Goal: Task Accomplishment & Management: Manage account settings

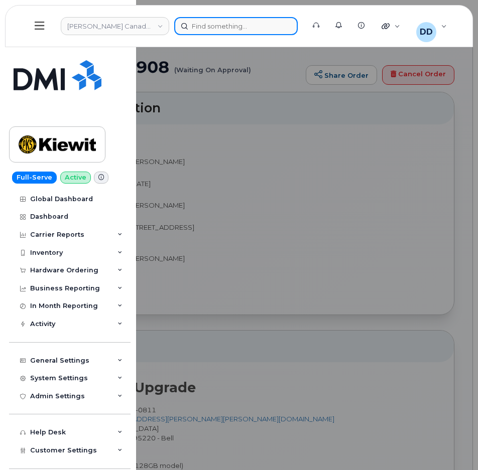
click at [219, 26] on div at bounding box center [236, 26] width 124 height 18
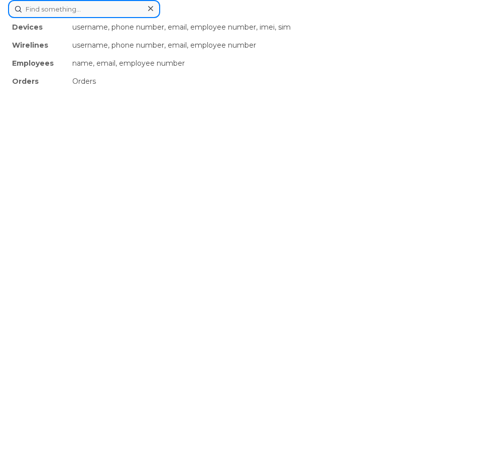
click at [65, 7] on input at bounding box center [84, 9] width 152 height 18
paste input "3462626167"
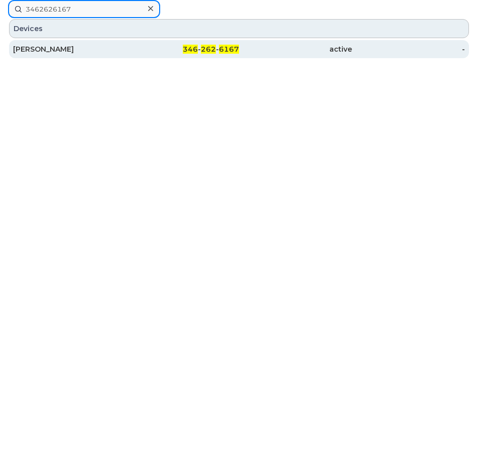
type input "3462626167"
click at [77, 49] on div "ALEJANDRO RODRIGUEZ" at bounding box center [69, 49] width 113 height 10
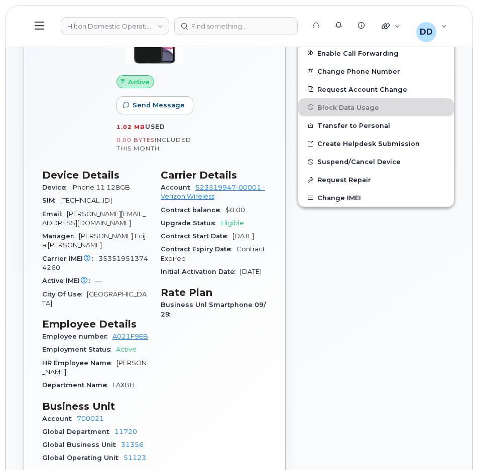
scroll to position [371, 0]
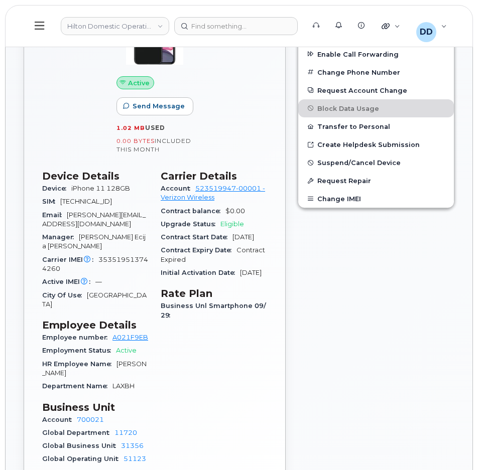
drag, startPoint x: 49, startPoint y: 213, endPoint x: 62, endPoint y: 201, distance: 17.8
click at [62, 201] on div "SIM 89148000006826347328" at bounding box center [95, 201] width 106 height 13
copy span "89148000006826347328"
drag, startPoint x: 62, startPoint y: 269, endPoint x: 100, endPoint y: 258, distance: 39.9
click at [100, 258] on div "Carrier IMEI Carrier IMEI is reported during the last billing cycle or change o…" at bounding box center [95, 265] width 106 height 23
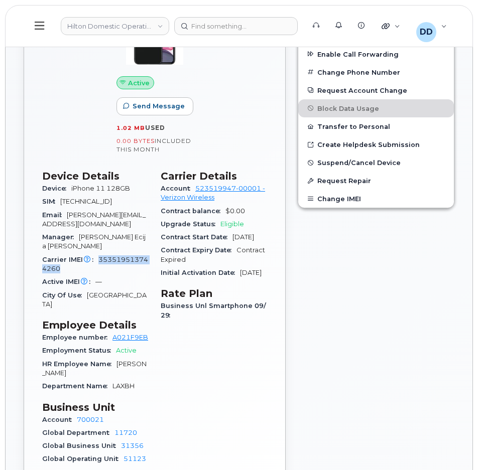
copy span "353519513744260"
drag, startPoint x: 137, startPoint y: 190, endPoint x: 70, endPoint y: 190, distance: 66.3
click at [70, 190] on div "Device iPhone 11 128GB" at bounding box center [95, 188] width 106 height 13
copy span "iPhone 11 128GB"
click at [44, 23] on button at bounding box center [40, 26] width 32 height 29
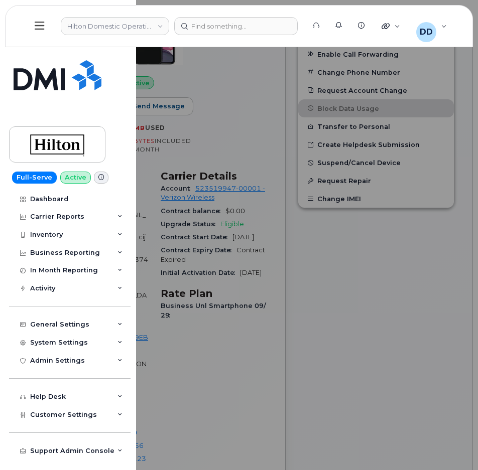
click at [252, 110] on div at bounding box center [239, 235] width 478 height 470
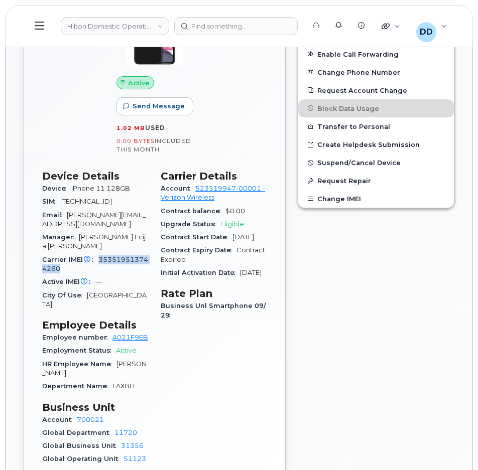
drag, startPoint x: 62, startPoint y: 268, endPoint x: 99, endPoint y: 256, distance: 39.4
click at [99, 256] on div "Carrier IMEI Carrier IMEI is reported during the last billing cycle or change o…" at bounding box center [95, 265] width 106 height 23
copy span "353519513744260"
click at [39, 27] on icon at bounding box center [40, 25] width 10 height 11
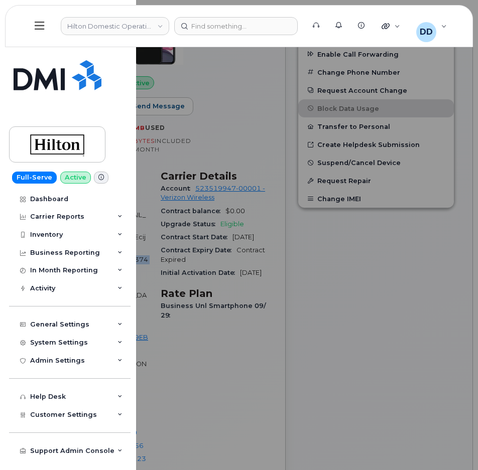
click at [397, 325] on div at bounding box center [239, 235] width 478 height 470
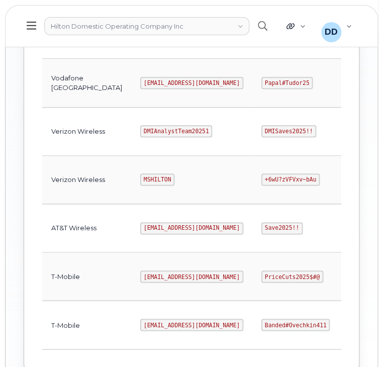
scroll to position [560, 0]
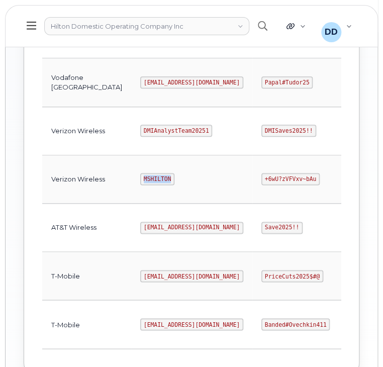
drag, startPoint x: 131, startPoint y: 177, endPoint x: 101, endPoint y: 179, distance: 29.7
click at [131, 179] on td "MSHILTON" at bounding box center [191, 180] width 121 height 48
copy code "MSHILTON"
drag, startPoint x: 271, startPoint y: 177, endPoint x: 221, endPoint y: 182, distance: 49.9
click at [261, 182] on code "+6wU?zVFVxv~bAu" at bounding box center [290, 179] width 58 height 12
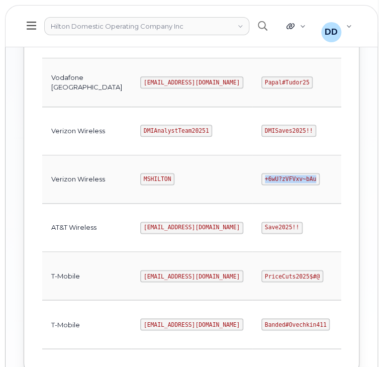
copy code "+6wU?zVFVxv~bAu"
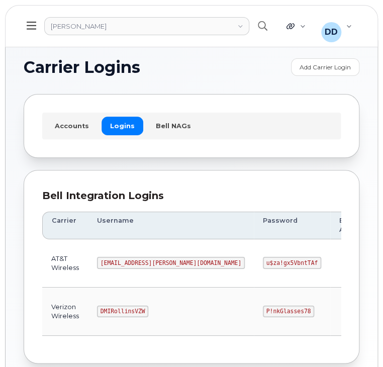
drag, startPoint x: 143, startPoint y: 309, endPoint x: 99, endPoint y: 316, distance: 44.2
click at [99, 316] on td "DMIRollinsVZW" at bounding box center [171, 311] width 166 height 48
click at [138, 322] on td "DMIRollinsVZW" at bounding box center [171, 311] width 166 height 48
drag, startPoint x: 143, startPoint y: 309, endPoint x: 98, endPoint y: 314, distance: 44.9
click at [98, 314] on code "DMIRollinsVZW" at bounding box center [122, 311] width 51 height 12
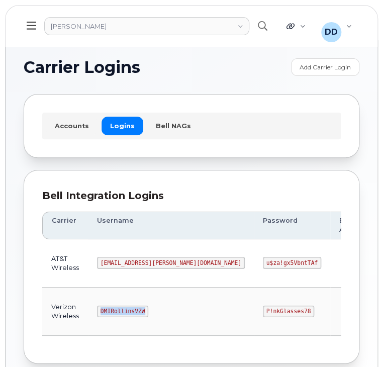
copy code "DMIRollinsVZW"
click at [330, 301] on td at bounding box center [355, 311] width 51 height 48
drag, startPoint x: 228, startPoint y: 310, endPoint x: 186, endPoint y: 311, distance: 42.7
click at [263, 311] on code "P!nkGlasses78" at bounding box center [288, 311] width 51 height 12
copy code "P!nkGlasses78"
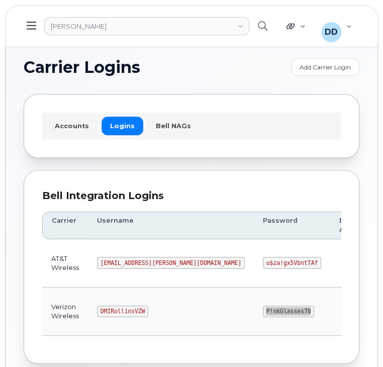
scroll to position [56, 0]
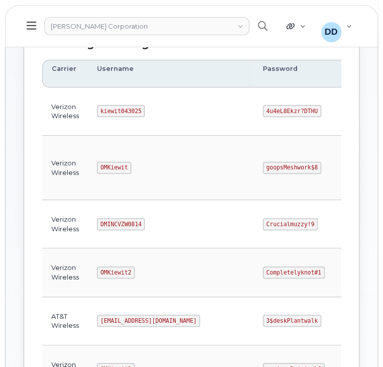
scroll to position [153, 0]
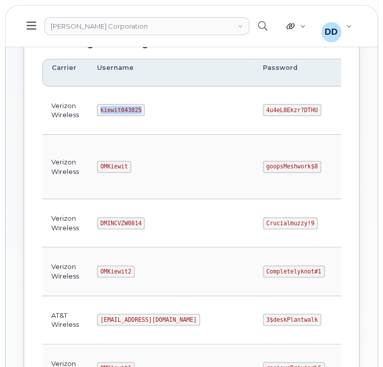
drag, startPoint x: 137, startPoint y: 108, endPoint x: 77, endPoint y: 116, distance: 60.8
click at [77, 116] on tr "Verizon Wireless kiewit043025 4u4eL8Ekzr?DTHU 786080835-00001 Edit Delete" at bounding box center [281, 110] width 478 height 48
copy tr "kiewit043025"
click at [265, 106] on code "4u4eL8Ekzr?DTHU" at bounding box center [292, 110] width 58 height 12
drag, startPoint x: 266, startPoint y: 107, endPoint x: 215, endPoint y: 111, distance: 50.9
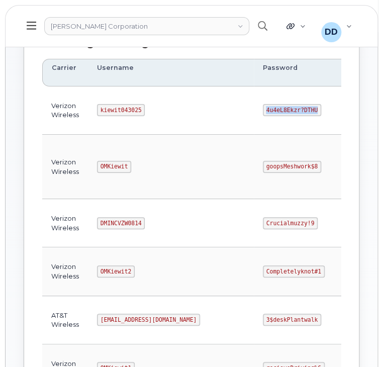
click at [263, 111] on code "4u4eL8Ekzr?DTHU" at bounding box center [292, 110] width 58 height 12
copy code "4u4eL8Ekzr?DTHU"
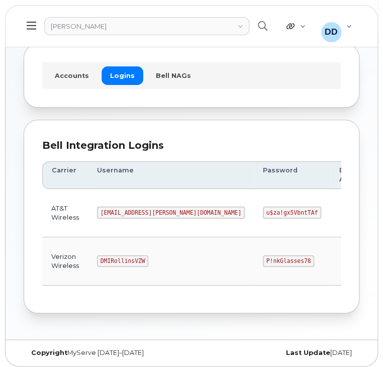
scroll to position [50, 0]
drag, startPoint x: 142, startPoint y: 258, endPoint x: 93, endPoint y: 262, distance: 48.9
click at [93, 262] on td "DMIRollinsVZW" at bounding box center [171, 261] width 166 height 48
copy code "DMIRollinsVZW"
drag, startPoint x: 229, startPoint y: 259, endPoint x: 182, endPoint y: 260, distance: 47.2
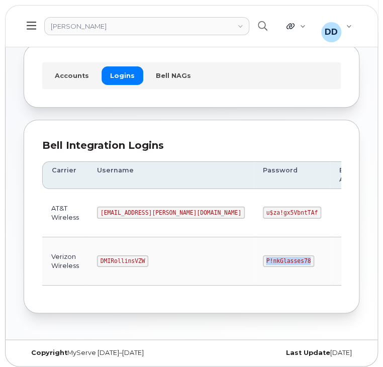
click at [254, 260] on td "P!nkGlasses78" at bounding box center [292, 261] width 76 height 48
copy code "P!nkGlasses78"
click at [171, 212] on td "[EMAIL_ADDRESS][PERSON_NAME][DOMAIN_NAME]" at bounding box center [171, 213] width 166 height 48
drag, startPoint x: 163, startPoint y: 209, endPoint x: 98, endPoint y: 212, distance: 64.4
click at [98, 212] on code "[EMAIL_ADDRESS][PERSON_NAME][DOMAIN_NAME]" at bounding box center [171, 212] width 148 height 12
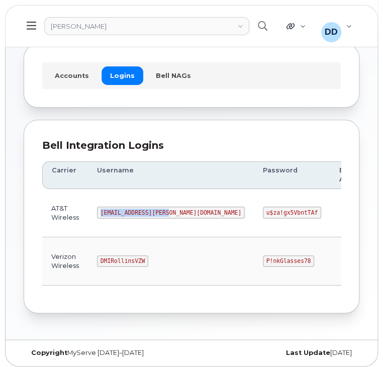
copy code "[EMAIL_ADDRESS][PERSON_NAME][DOMAIN_NAME]"
drag, startPoint x: 234, startPoint y: 211, endPoint x: 185, endPoint y: 212, distance: 48.7
click at [263, 212] on code "u$za!gx5VbntTAf" at bounding box center [292, 212] width 58 height 12
copy code "u$za!gx5VbntTAf"
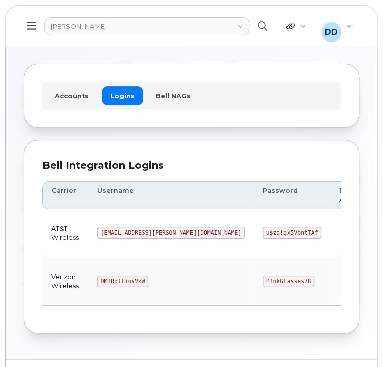
scroll to position [56, 0]
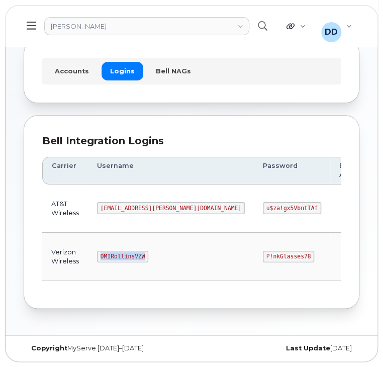
drag, startPoint x: 143, startPoint y: 252, endPoint x: 99, endPoint y: 255, distance: 43.3
click at [99, 255] on code "DMIRollinsVZW" at bounding box center [122, 257] width 51 height 12
copy code "DMIRollinsVZW"
drag, startPoint x: 227, startPoint y: 254, endPoint x: 169, endPoint y: 259, distance: 58.5
click at [169, 259] on tr "Verizon Wireless DMIRollinsVZW P!nkGlasses78 Edit Delete" at bounding box center [259, 256] width 435 height 48
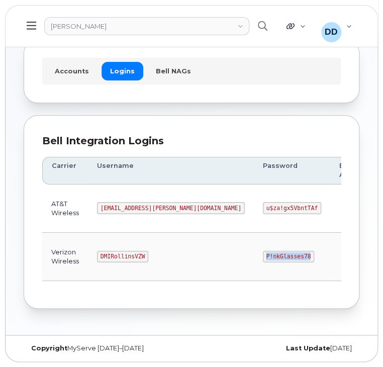
copy tr "P!nkGlasses78"
click at [330, 225] on td at bounding box center [355, 208] width 51 height 48
drag, startPoint x: 229, startPoint y: 254, endPoint x: 184, endPoint y: 254, distance: 45.2
click at [263, 254] on code "P!nkGlasses78" at bounding box center [288, 257] width 51 height 12
copy code "P!nkGlasses78"
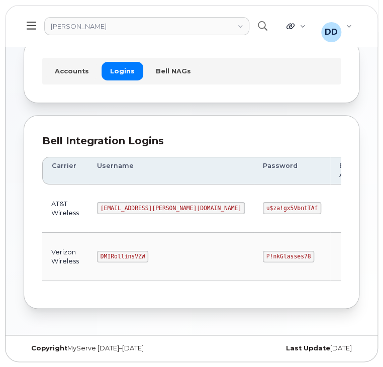
drag, startPoint x: 156, startPoint y: 267, endPoint x: 147, endPoint y: 266, distance: 9.2
click at [156, 267] on td "DMIRollinsVZW" at bounding box center [171, 256] width 166 height 48
drag, startPoint x: 141, startPoint y: 255, endPoint x: 94, endPoint y: 256, distance: 46.2
click at [94, 256] on td "DMIRollinsVZW" at bounding box center [171, 256] width 166 height 48
copy code "DMIRollinsVZW"
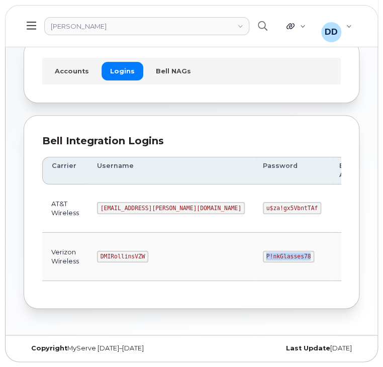
drag, startPoint x: 227, startPoint y: 255, endPoint x: 185, endPoint y: 256, distance: 42.2
click at [263, 256] on code "P!nkGlasses78" at bounding box center [288, 257] width 51 height 12
copy code "P!nkGlasses78"
